Goal: Task Accomplishment & Management: Manage account settings

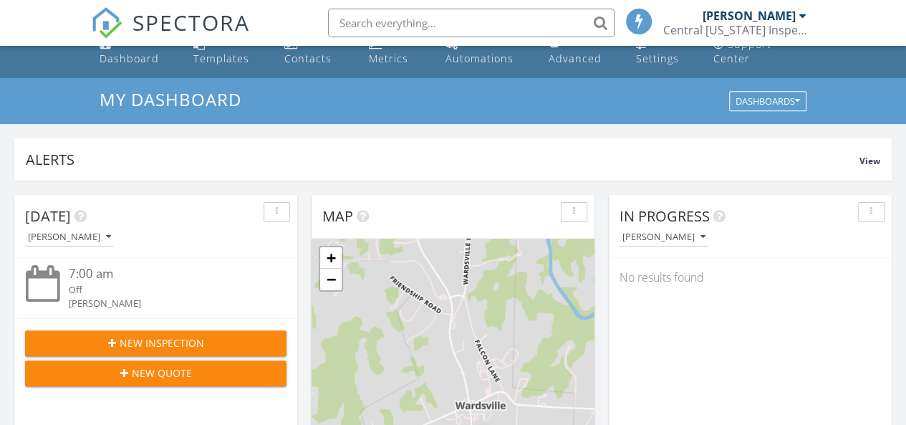
scroll to position [7, 7]
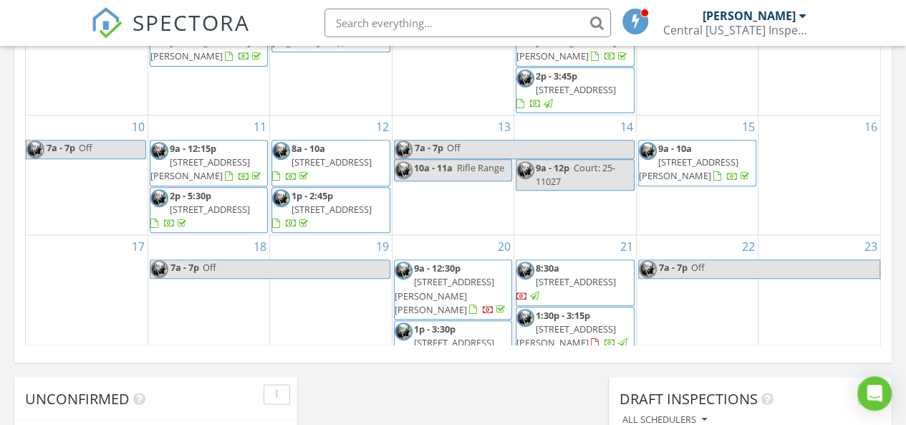
drag, startPoint x: 913, startPoint y: 41, endPoint x: 906, endPoint y: 235, distance: 194.2
click at [905, 235] on html "SPECTORA Zachary Carey Central Missouri Inspection Services L.L.C. Role: Inspec…" at bounding box center [453, 35] width 906 height 2038
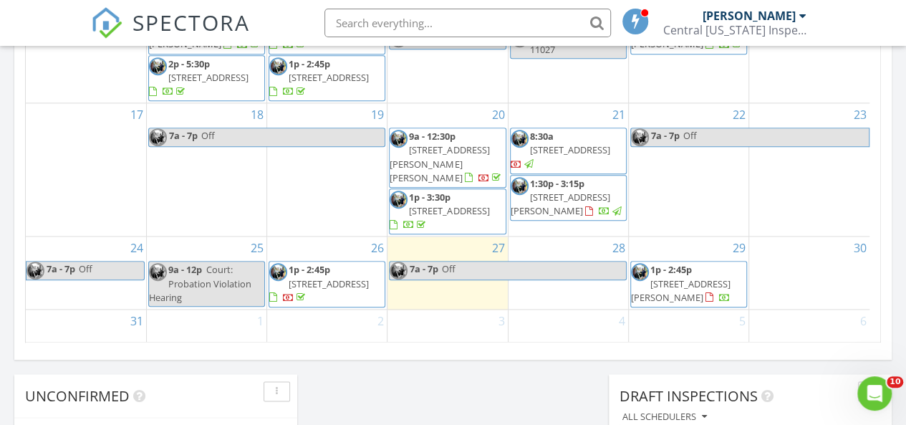
scroll to position [149, 0]
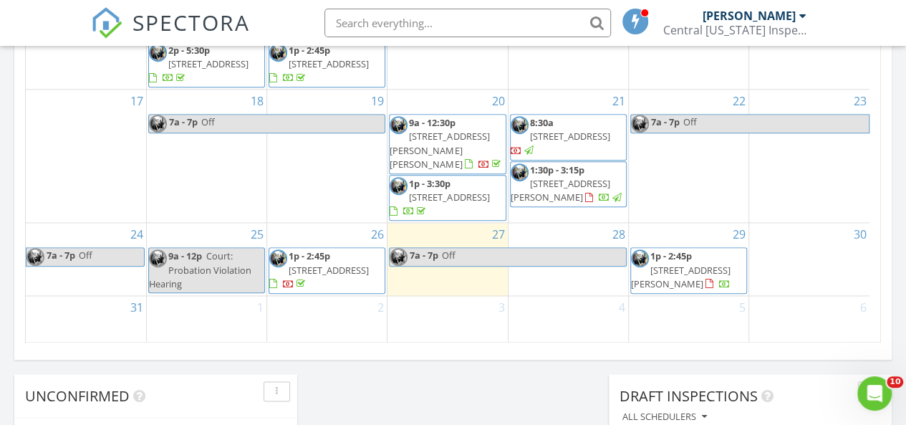
click at [702, 274] on span "5635 Wise Dr , Fulton 65251" at bounding box center [681, 277] width 100 height 27
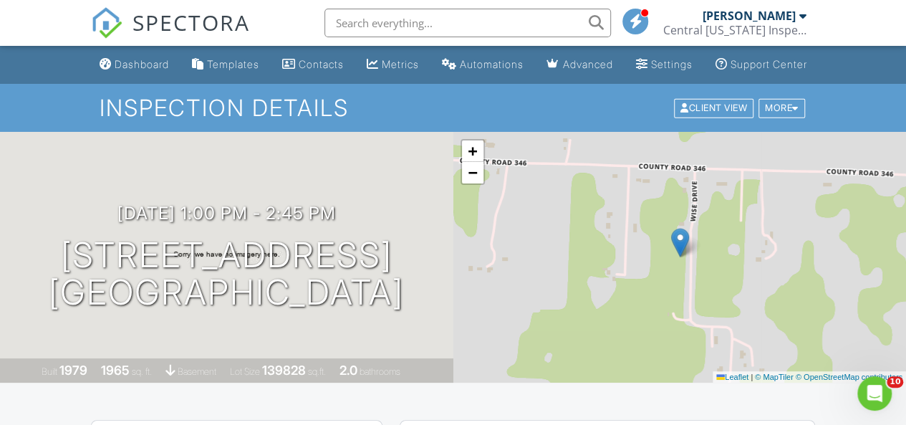
click at [421, 25] on input "text" at bounding box center [467, 23] width 287 height 29
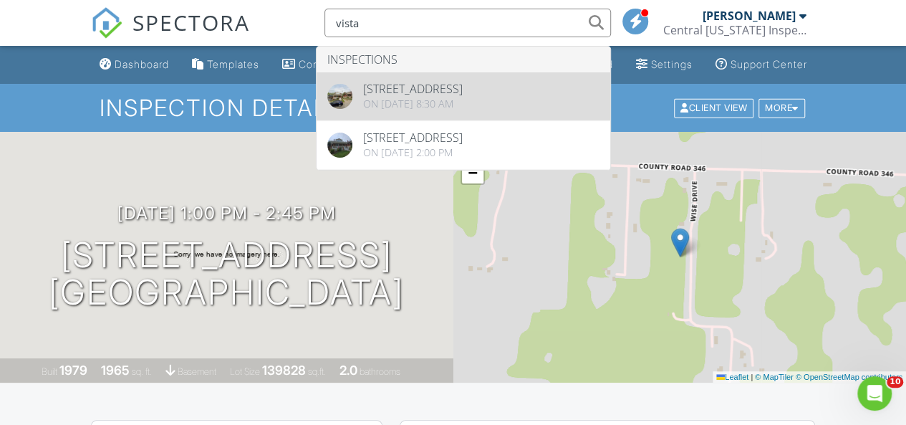
type input "vista"
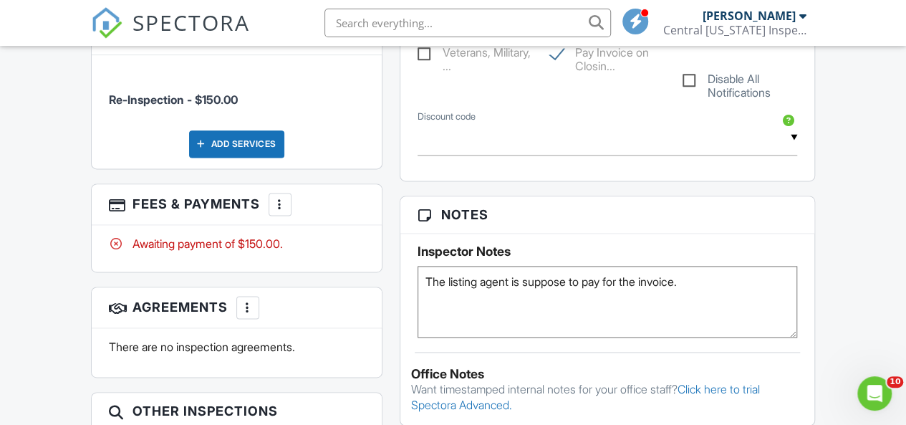
scroll to position [889, 0]
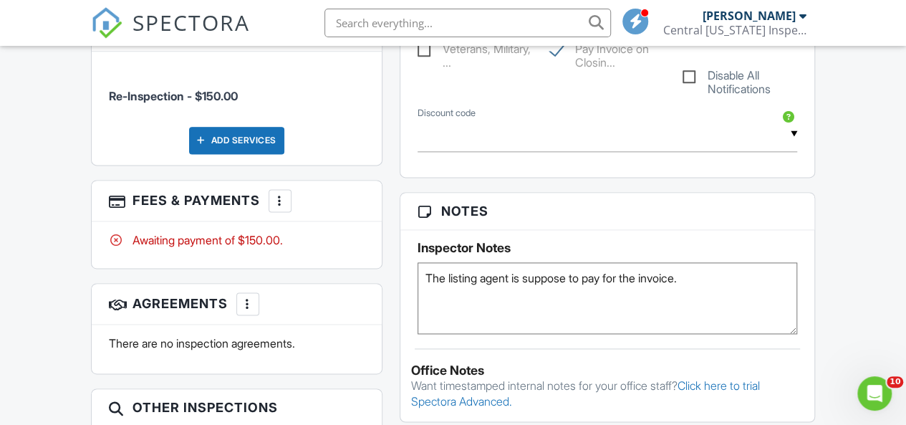
drag, startPoint x: 910, startPoint y: 62, endPoint x: 885, endPoint y: 194, distance: 134.9
click at [900, 196] on html "SPECTORA [PERSON_NAME] Central [US_STATE] Inspection Services L.L.C. Role: Insp…" at bounding box center [453, 347] width 906 height 2473
click at [291, 197] on h3 "Fees & Payments More Edit Fees & Payments Add Services View Invoice Paid In Full" at bounding box center [237, 201] width 291 height 41
click at [282, 200] on div at bounding box center [280, 200] width 14 height 14
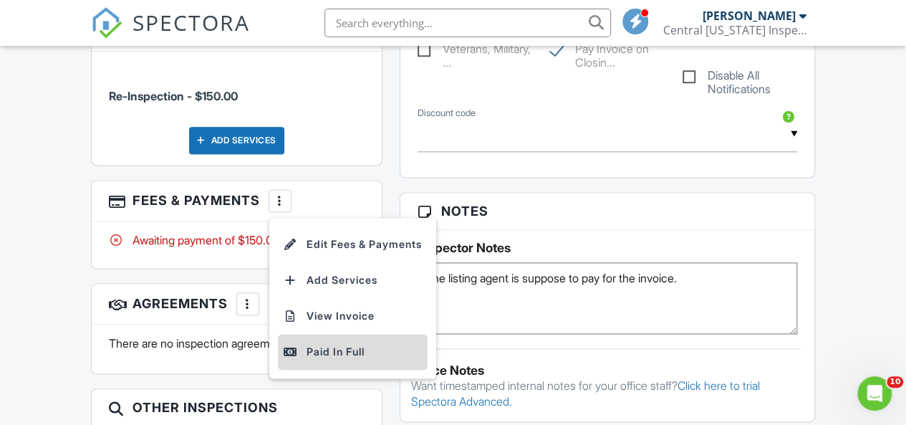
click at [322, 350] on div "Paid In Full" at bounding box center [353, 351] width 138 height 17
